Goal: Task Accomplishment & Management: Use online tool/utility

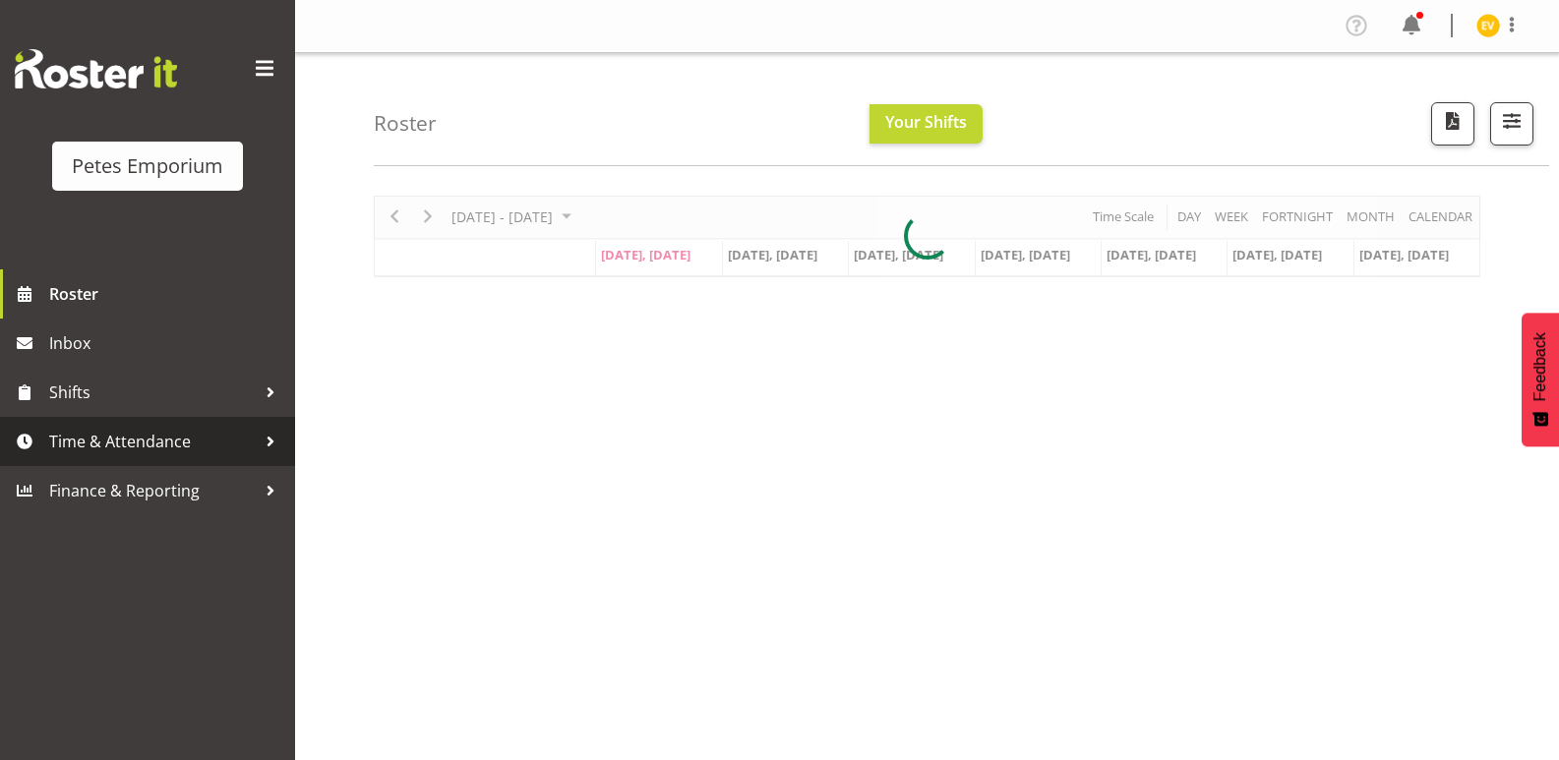
click at [179, 435] on span "Time & Attendance" at bounding box center [152, 442] width 207 height 30
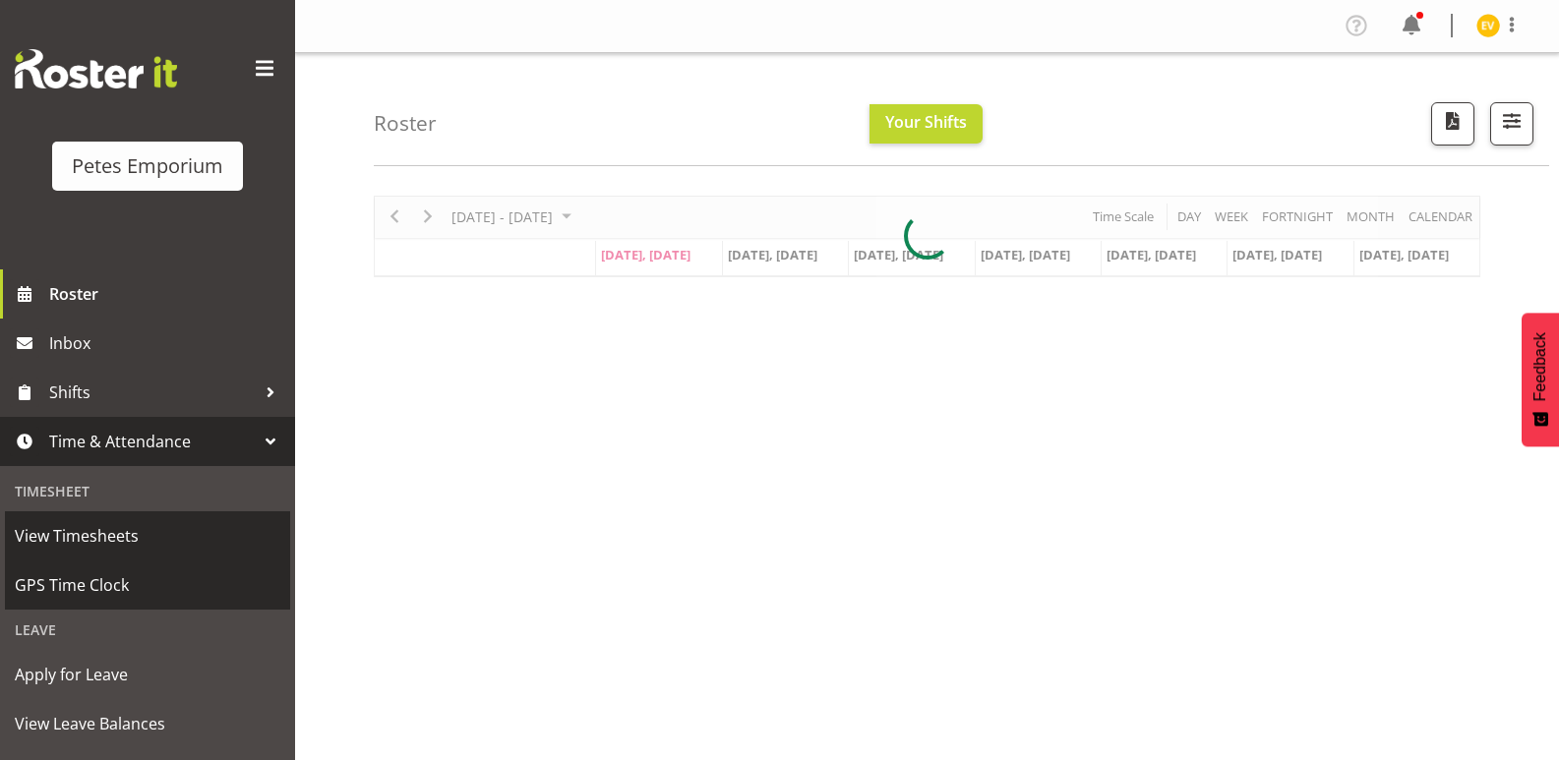
click at [160, 579] on span "GPS Time Clock" at bounding box center [148, 585] width 266 height 30
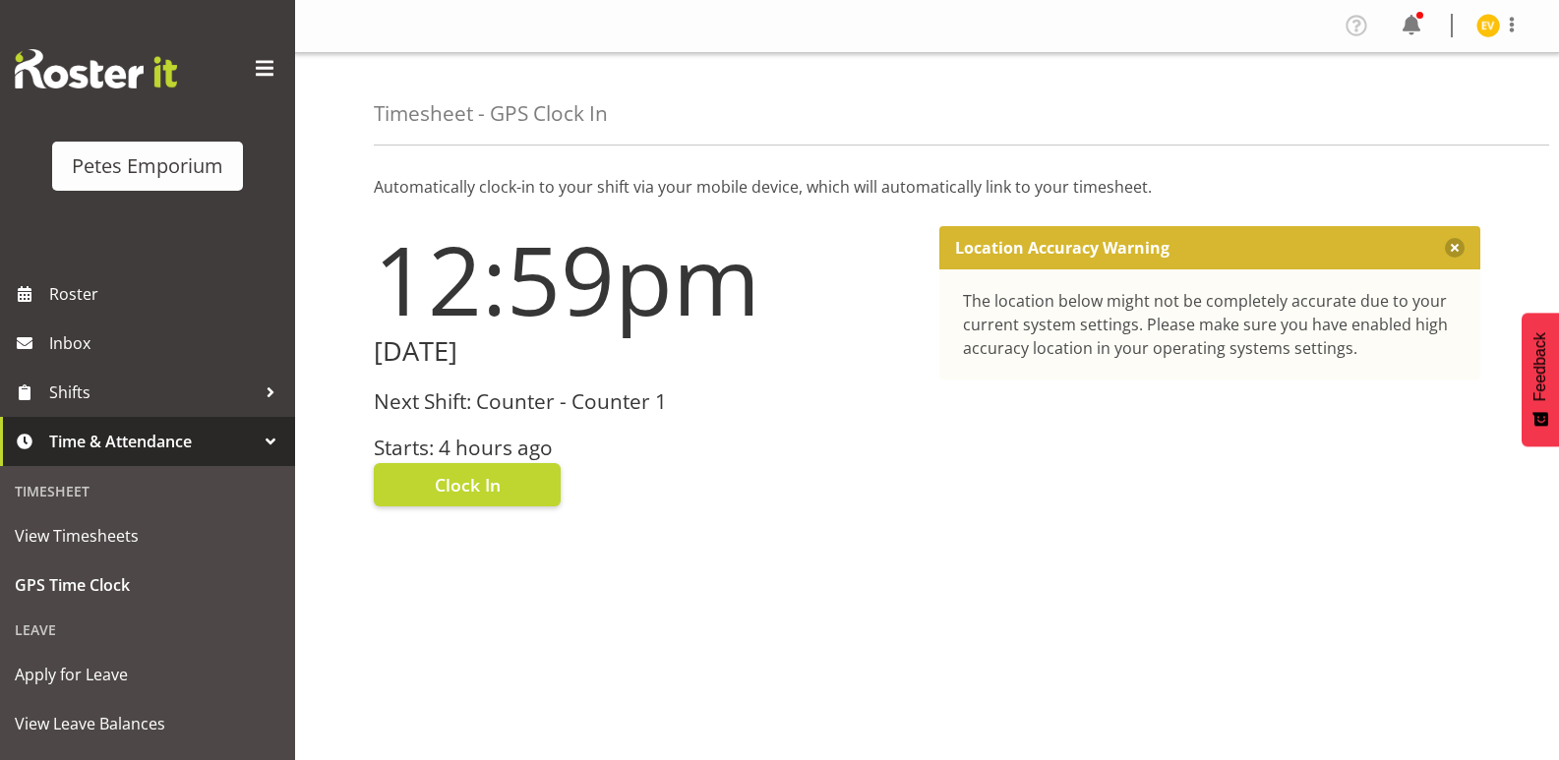
click at [478, 441] on h3 "Starts: 4 hours ago" at bounding box center [645, 448] width 542 height 23
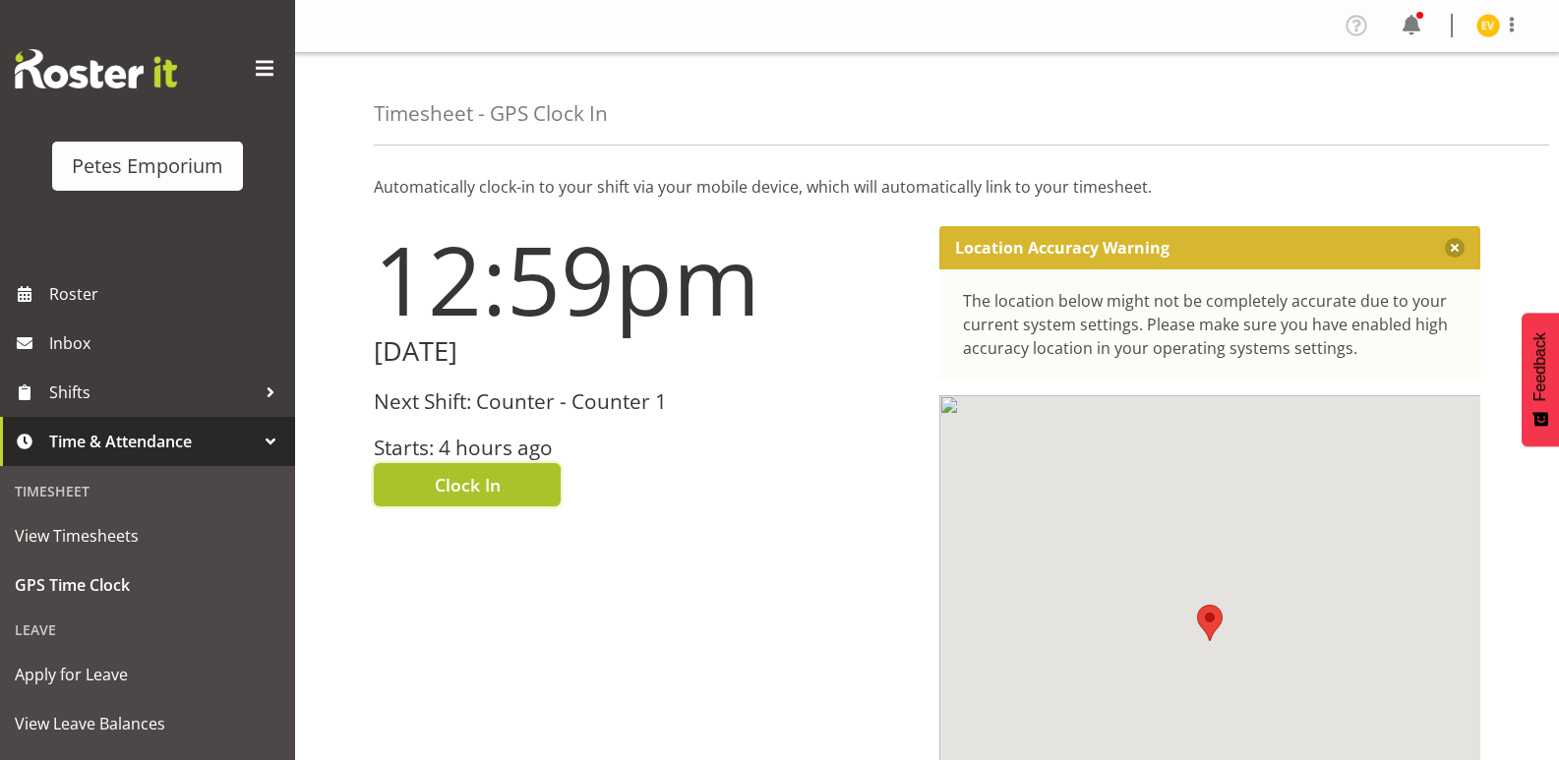
click at [478, 484] on span "Clock In" at bounding box center [468, 485] width 66 height 26
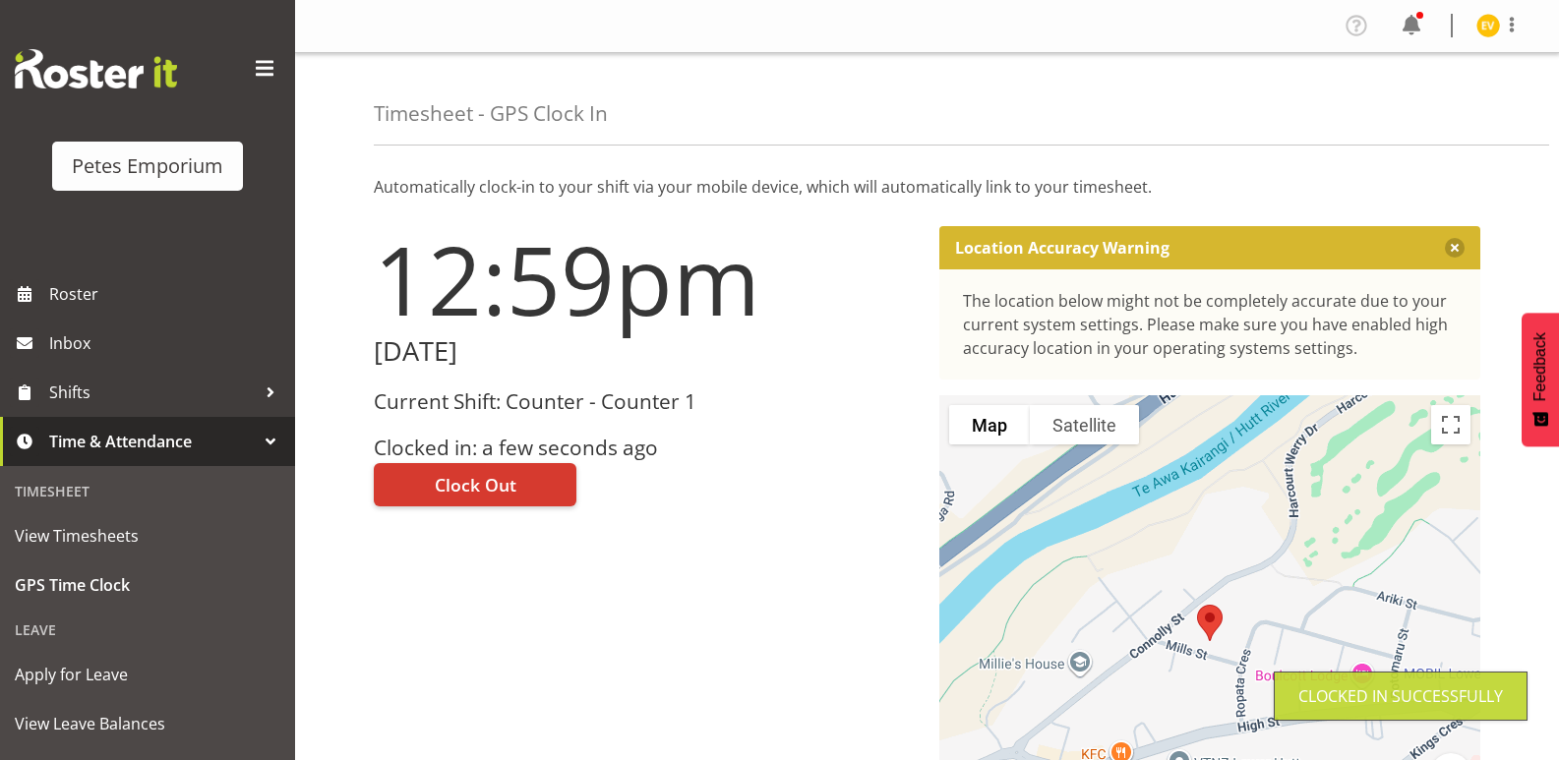
click at [1497, 31] on img at bounding box center [1488, 26] width 24 height 24
click at [1468, 94] on link "Log Out" at bounding box center [1429, 103] width 189 height 35
